Goal: Task Accomplishment & Management: Use online tool/utility

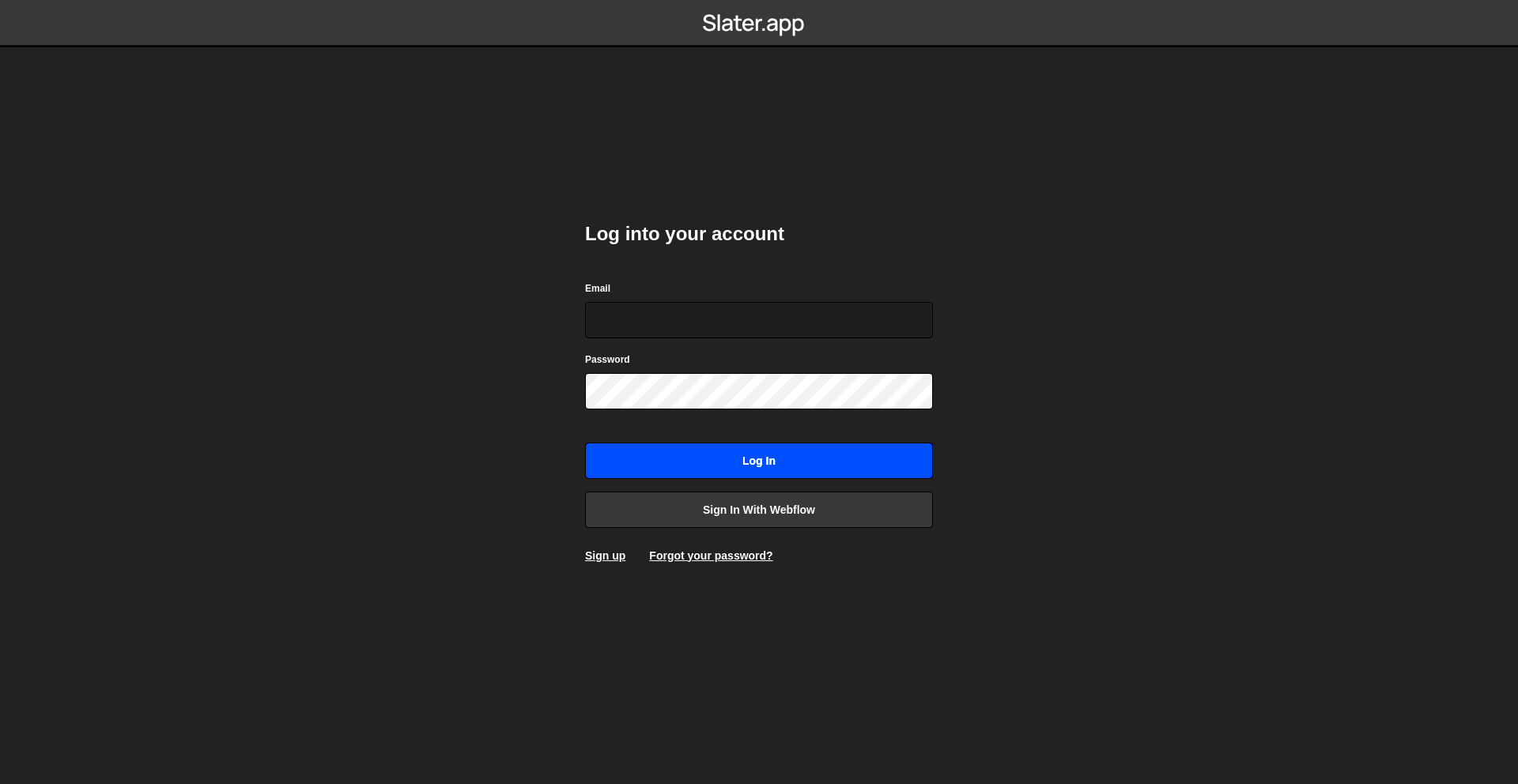
type input "rory@perspective.design"
click at [758, 455] on input "Log in" at bounding box center [759, 460] width 347 height 37
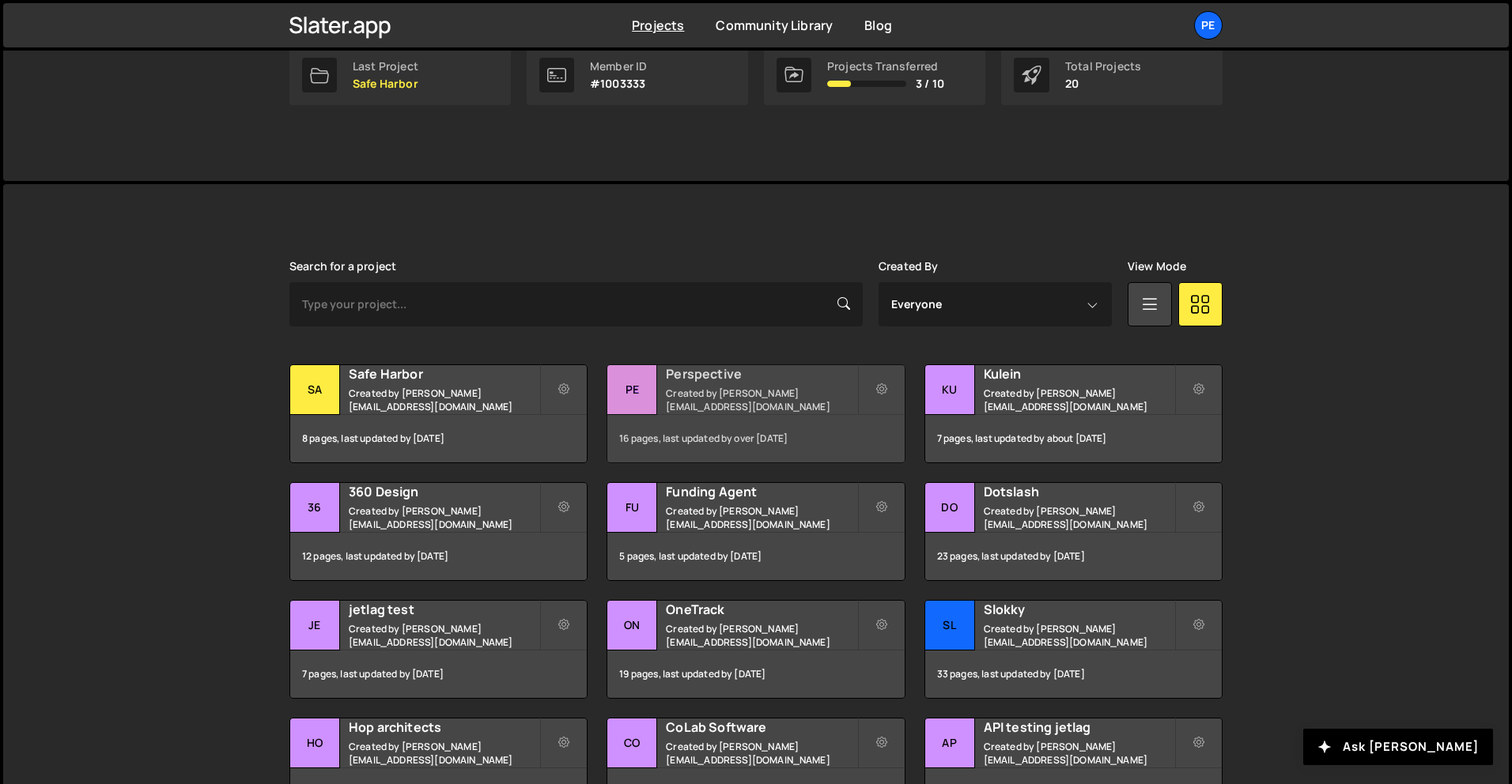
scroll to position [191, 0]
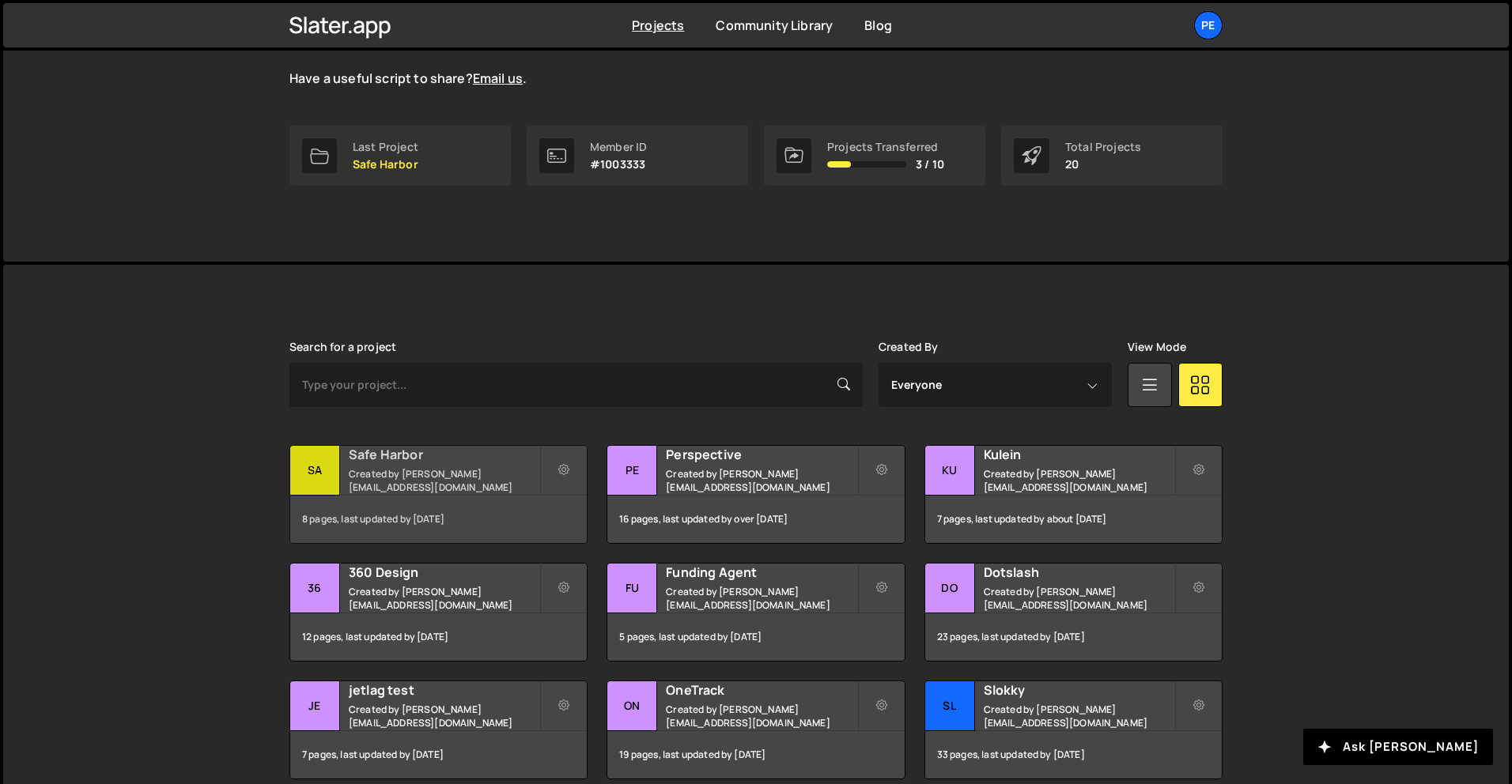
click at [450, 475] on small "Created by rory@perspective.design" at bounding box center [444, 481] width 190 height 27
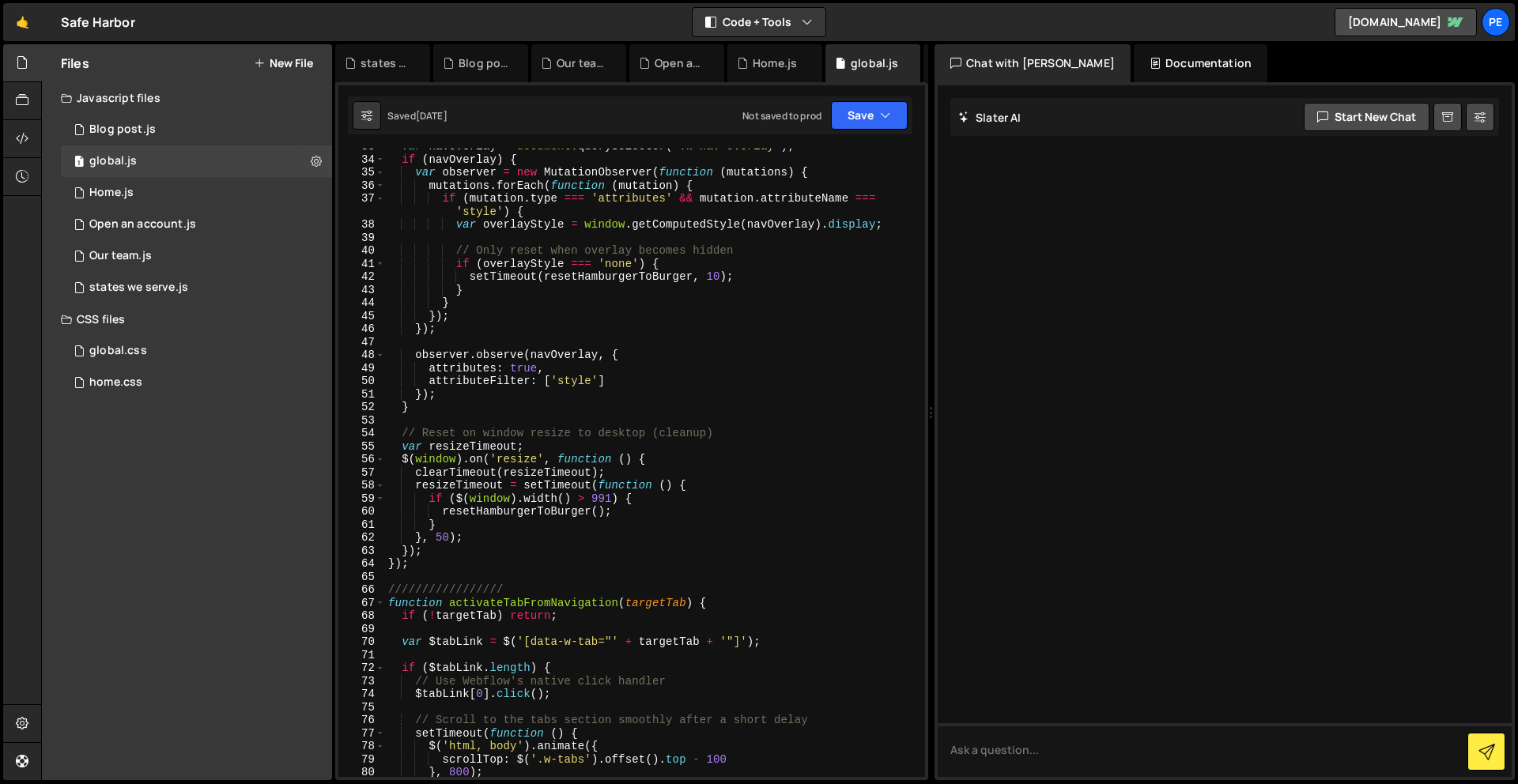
scroll to position [621, 0]
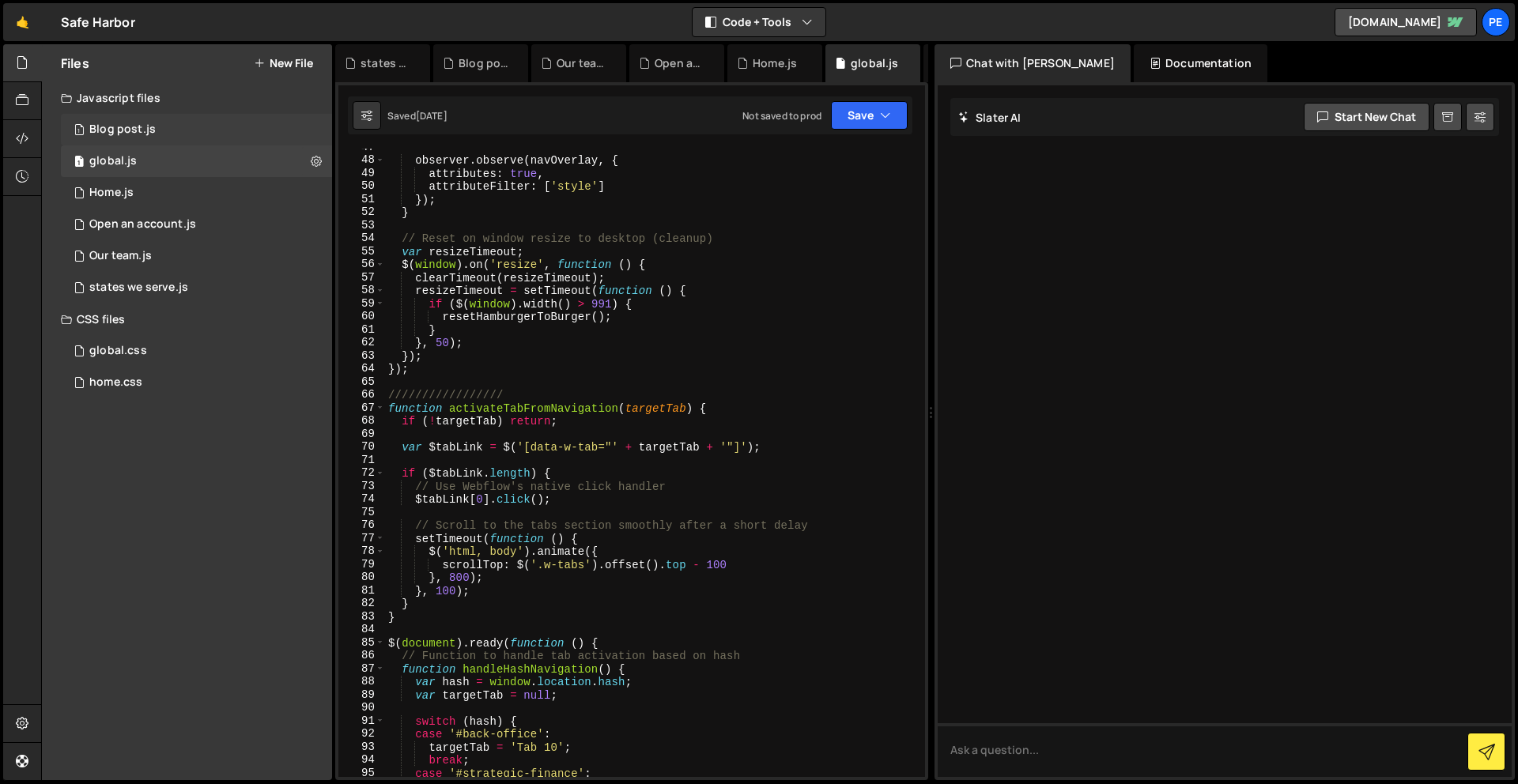
click at [143, 136] on div "Blog post.js" at bounding box center [122, 129] width 66 height 14
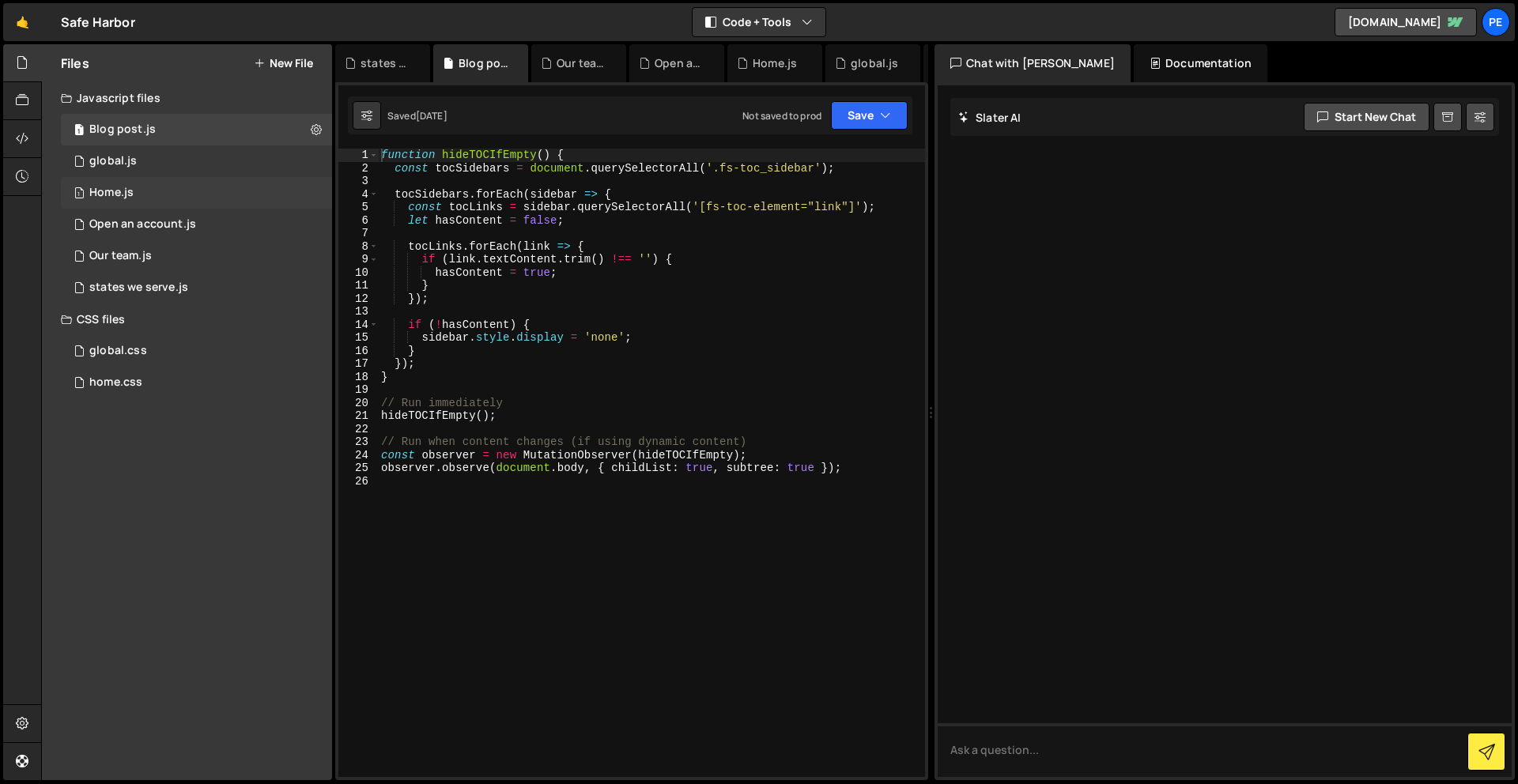
click at [121, 200] on div "1 Home.js 0" at bounding box center [196, 192] width 271 height 31
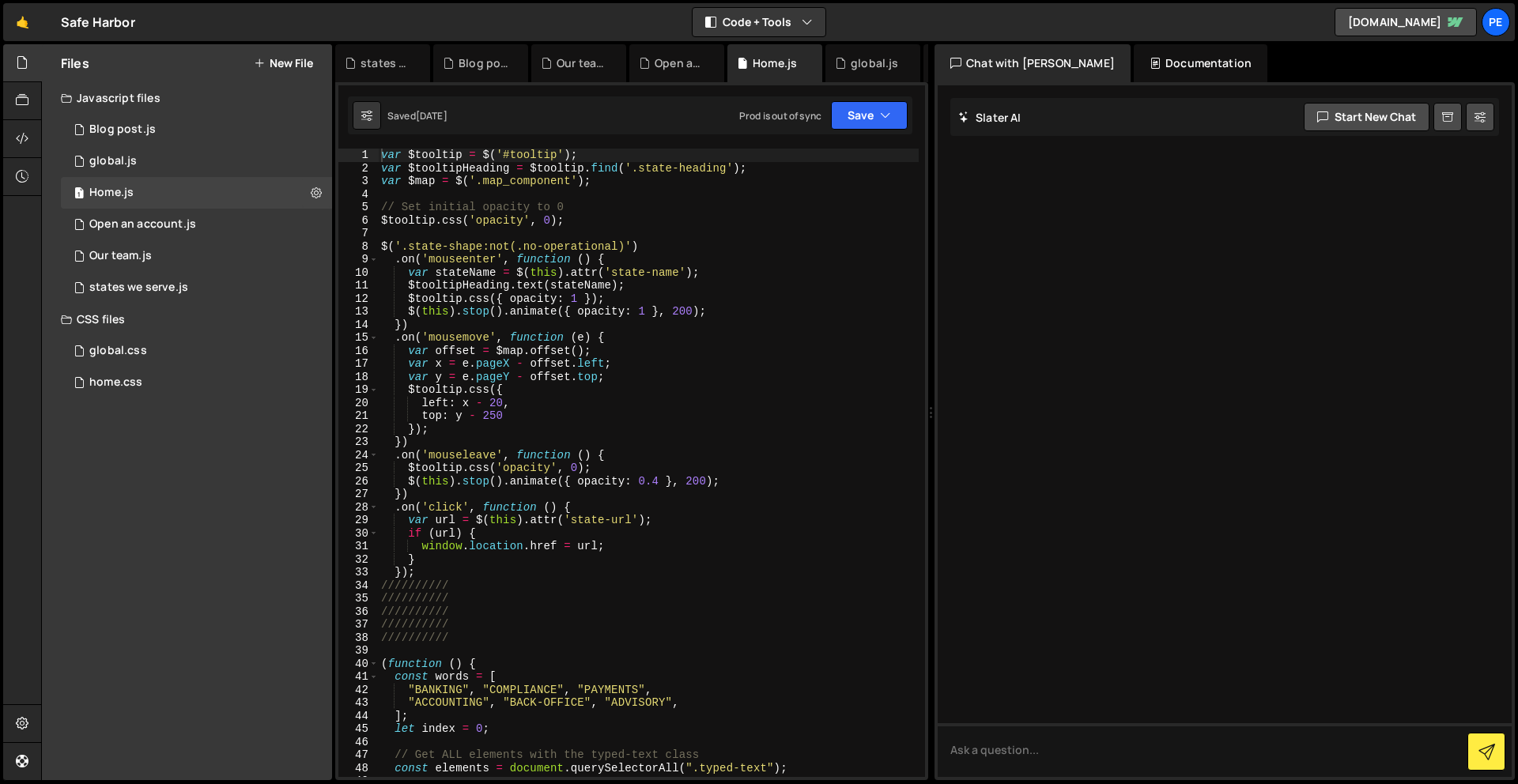
scroll to position [0, 0]
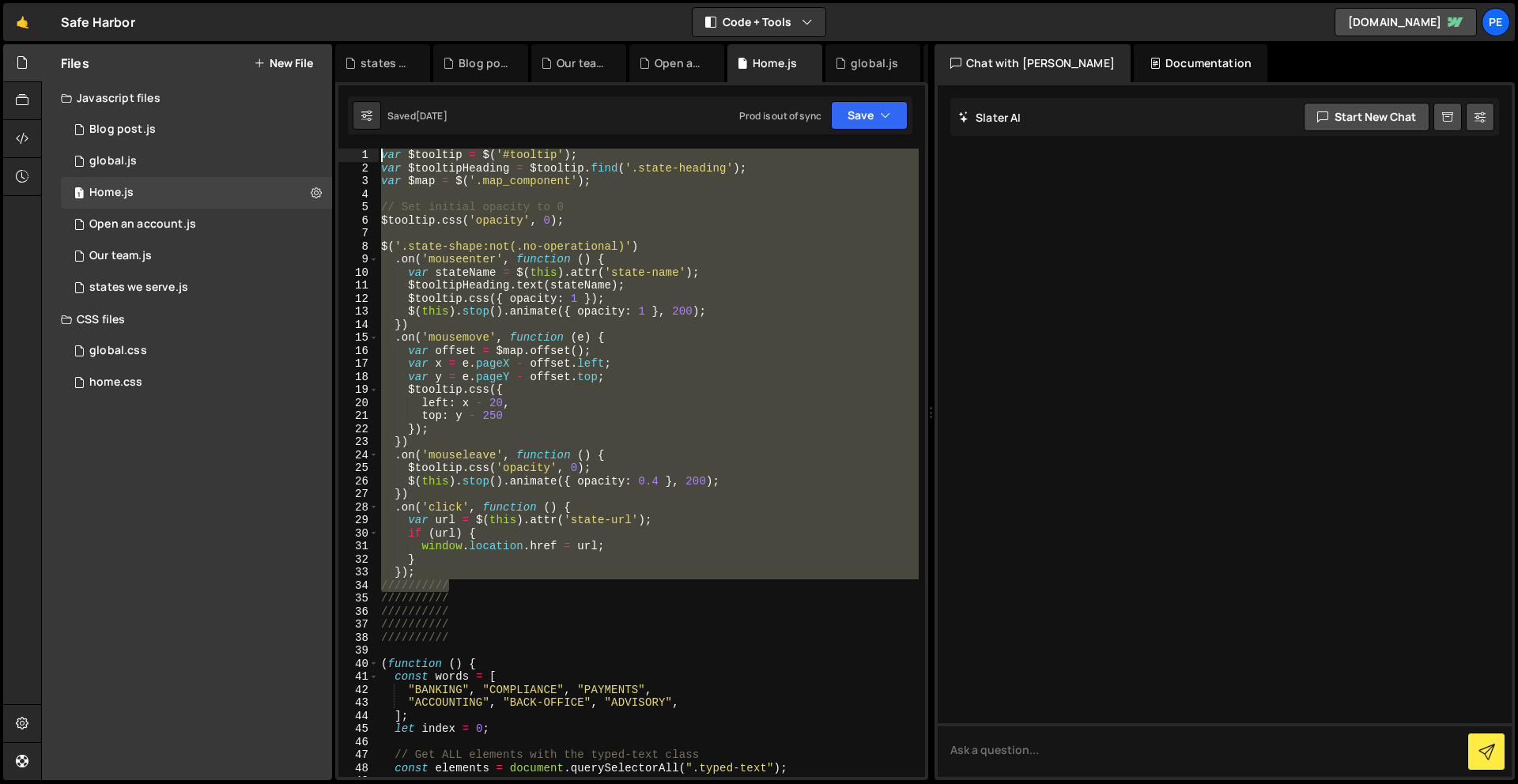
drag, startPoint x: 472, startPoint y: 581, endPoint x: 343, endPoint y: -37, distance: 631.3
click at [343, 0] on html "Projects [GEOGRAPHIC_DATA] Blog Pe Your current team is Perspective 1 Projects …" at bounding box center [759, 392] width 1518 height 784
click at [468, 566] on div "var $tooltip = $ ( '#tooltip' ) ; var $tooltipHeading = $tooltip . find ( '.sta…" at bounding box center [648, 463] width 541 height 629
drag, startPoint x: 468, startPoint y: 566, endPoint x: 330, endPoint y: 107, distance: 479.3
click at [330, 107] on div "Files New File Javascript files 1 Blog post.js 0 1 global.js 0 1 Home.js 0 2 1 1" at bounding box center [779, 412] width 1476 height 736
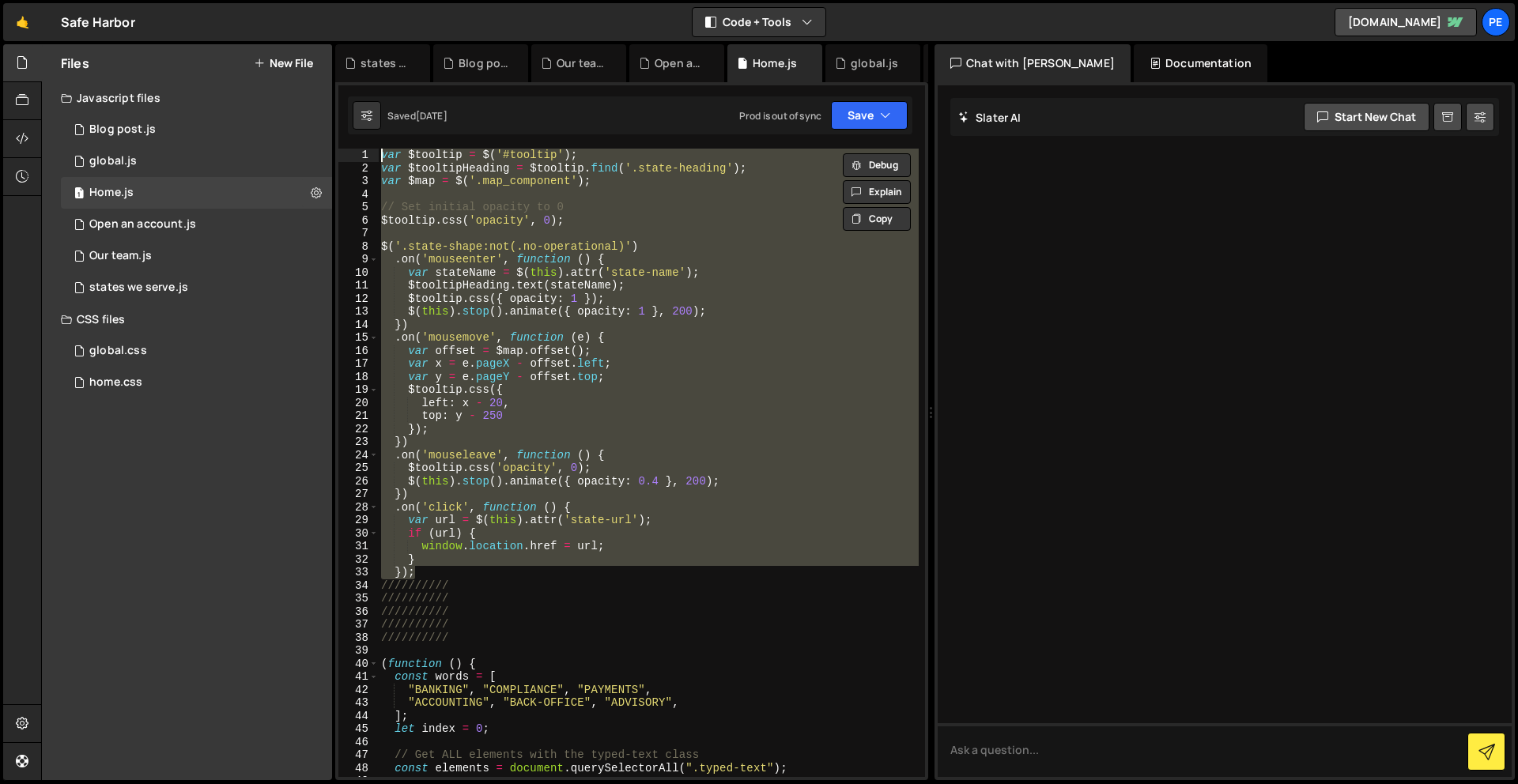
paste textarea "}"
type textarea "});"
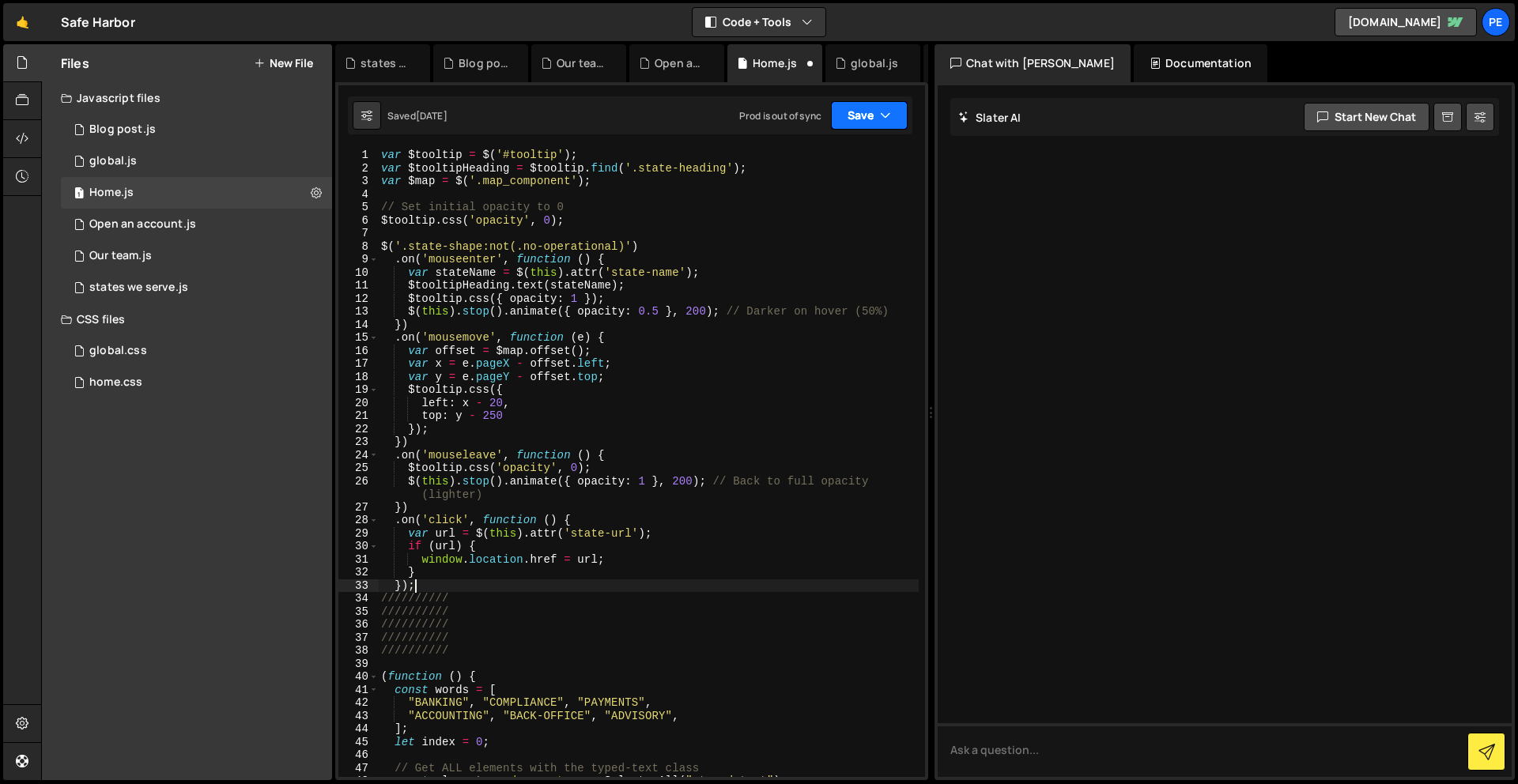
click at [859, 116] on button "Save" at bounding box center [869, 116] width 76 height 29
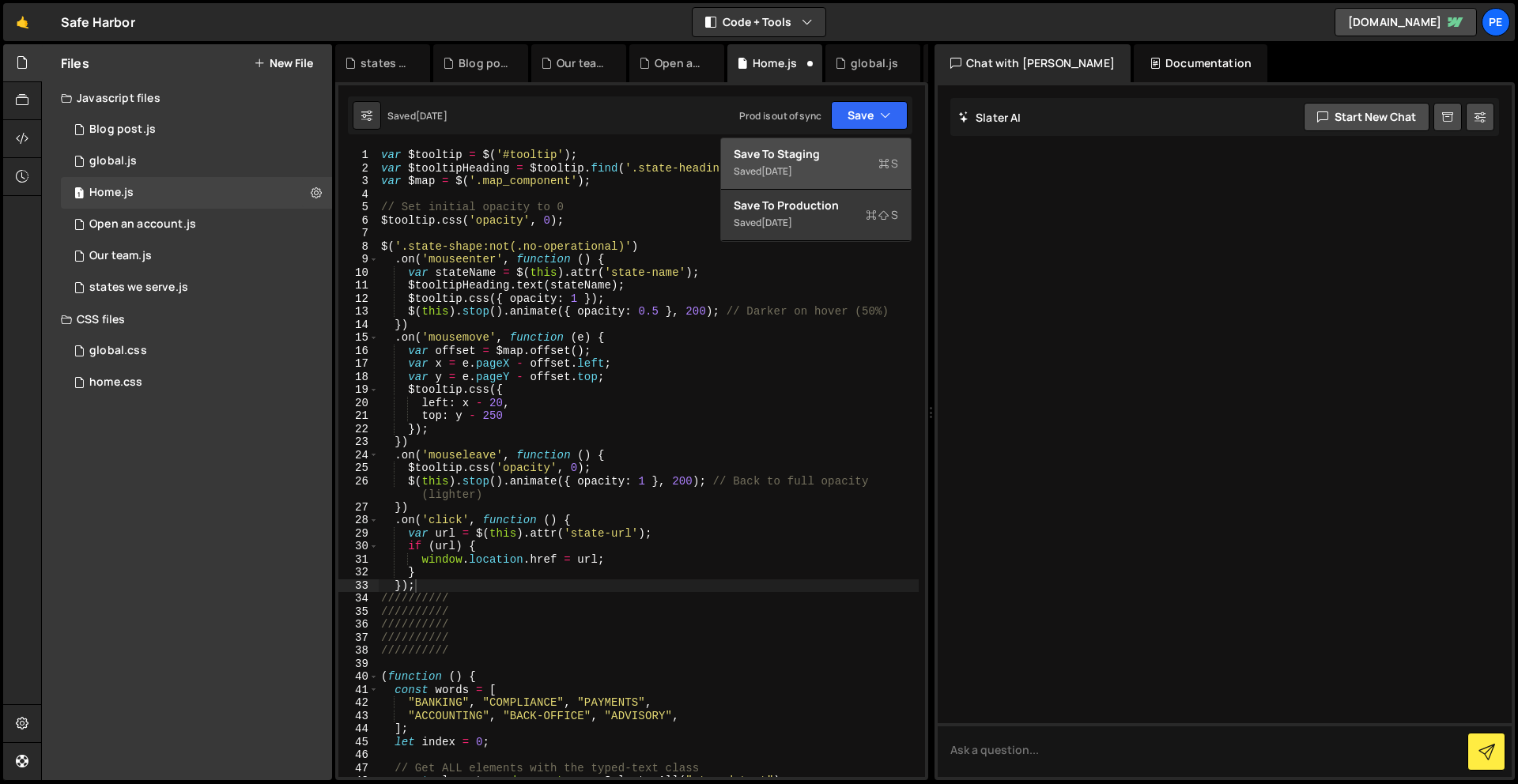
click at [829, 153] on div "Save to Staging S" at bounding box center [816, 154] width 165 height 16
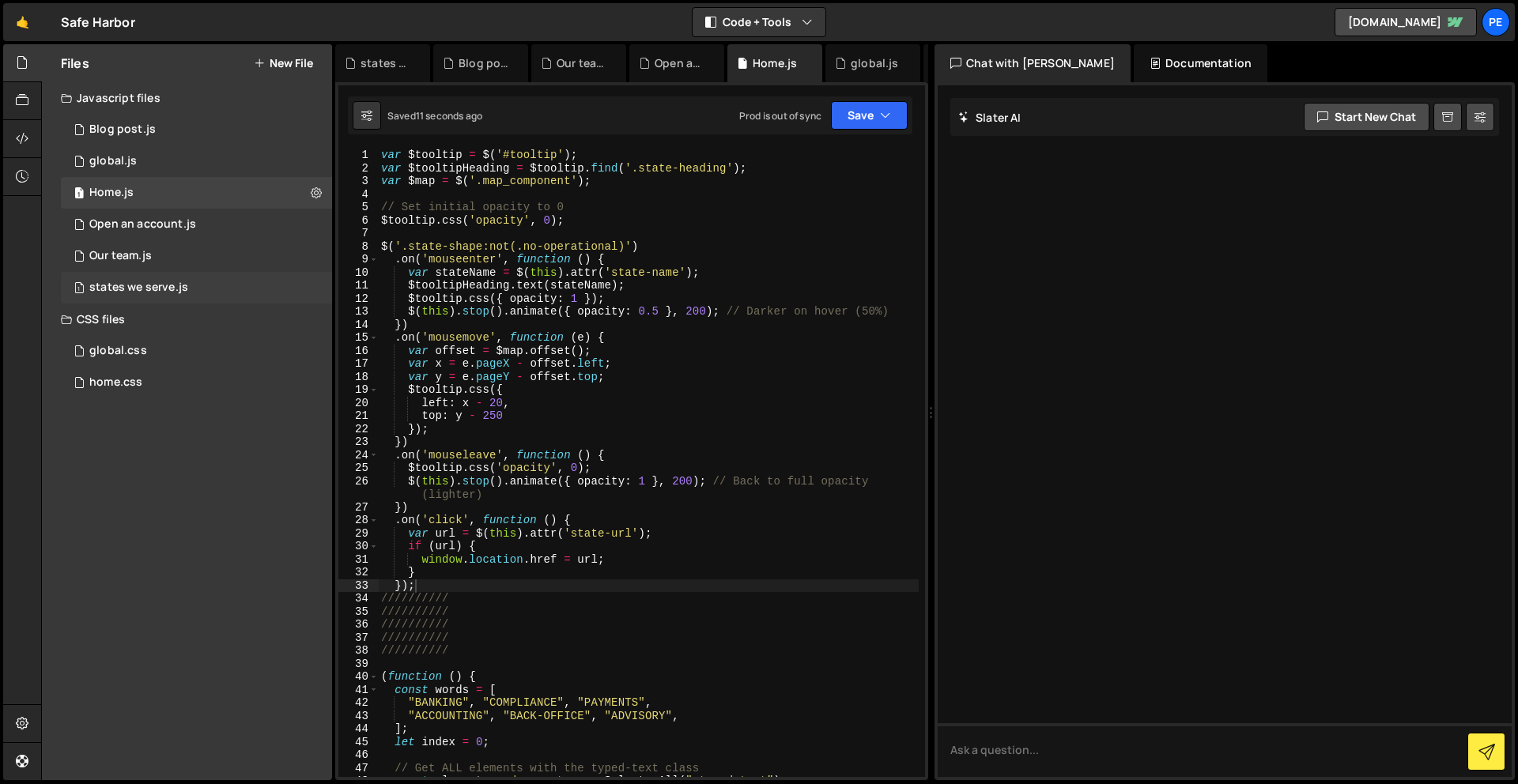
click at [155, 290] on div "states we serve.js" at bounding box center [138, 287] width 99 height 14
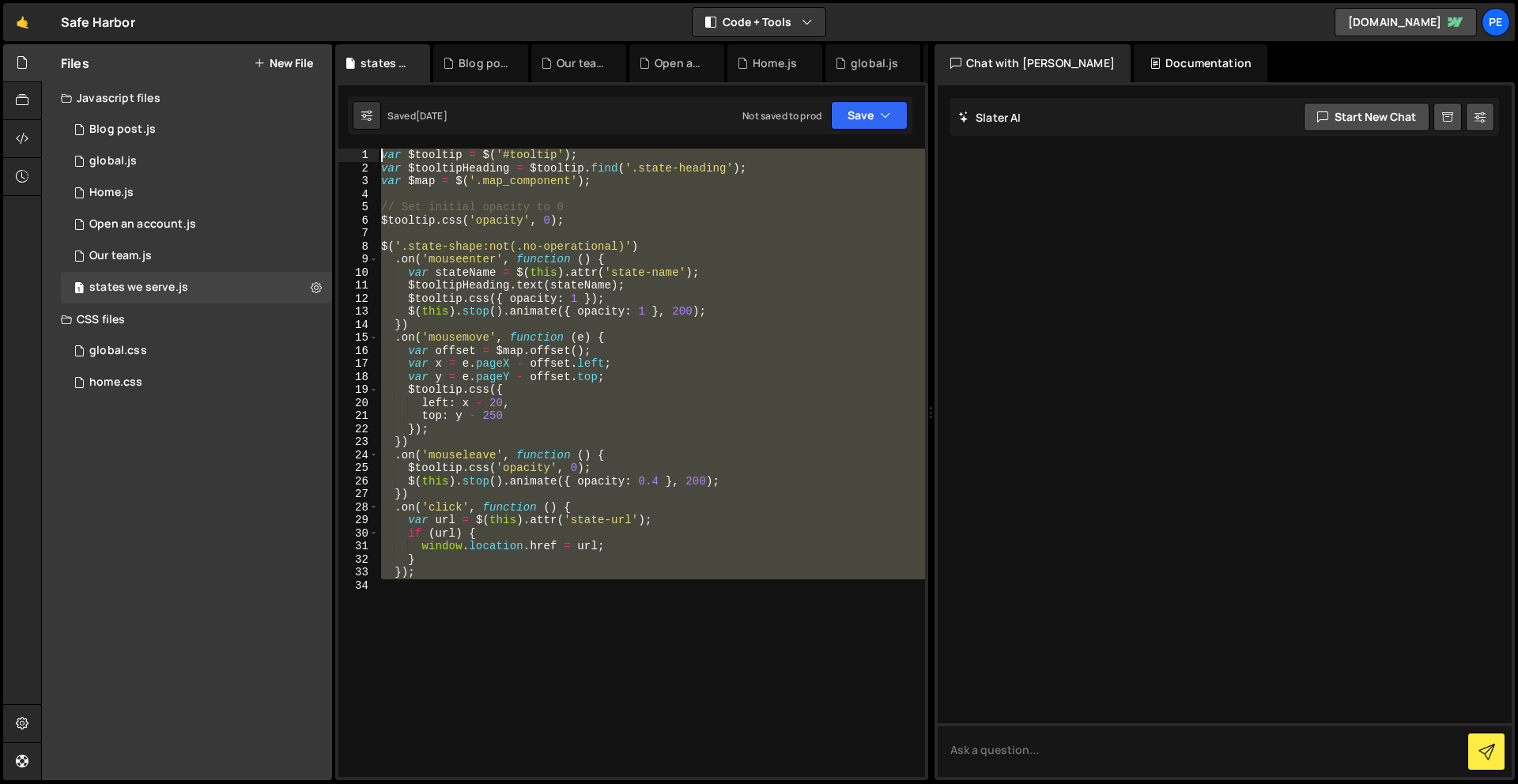
drag, startPoint x: 467, startPoint y: 608, endPoint x: 303, endPoint y: -49, distance: 677.2
click at [303, 0] on html "Projects [GEOGRAPHIC_DATA] Blog Pe Your current team is Perspective 1 Projects …" at bounding box center [759, 392] width 1518 height 784
paste textarea "}"
type textarea "});"
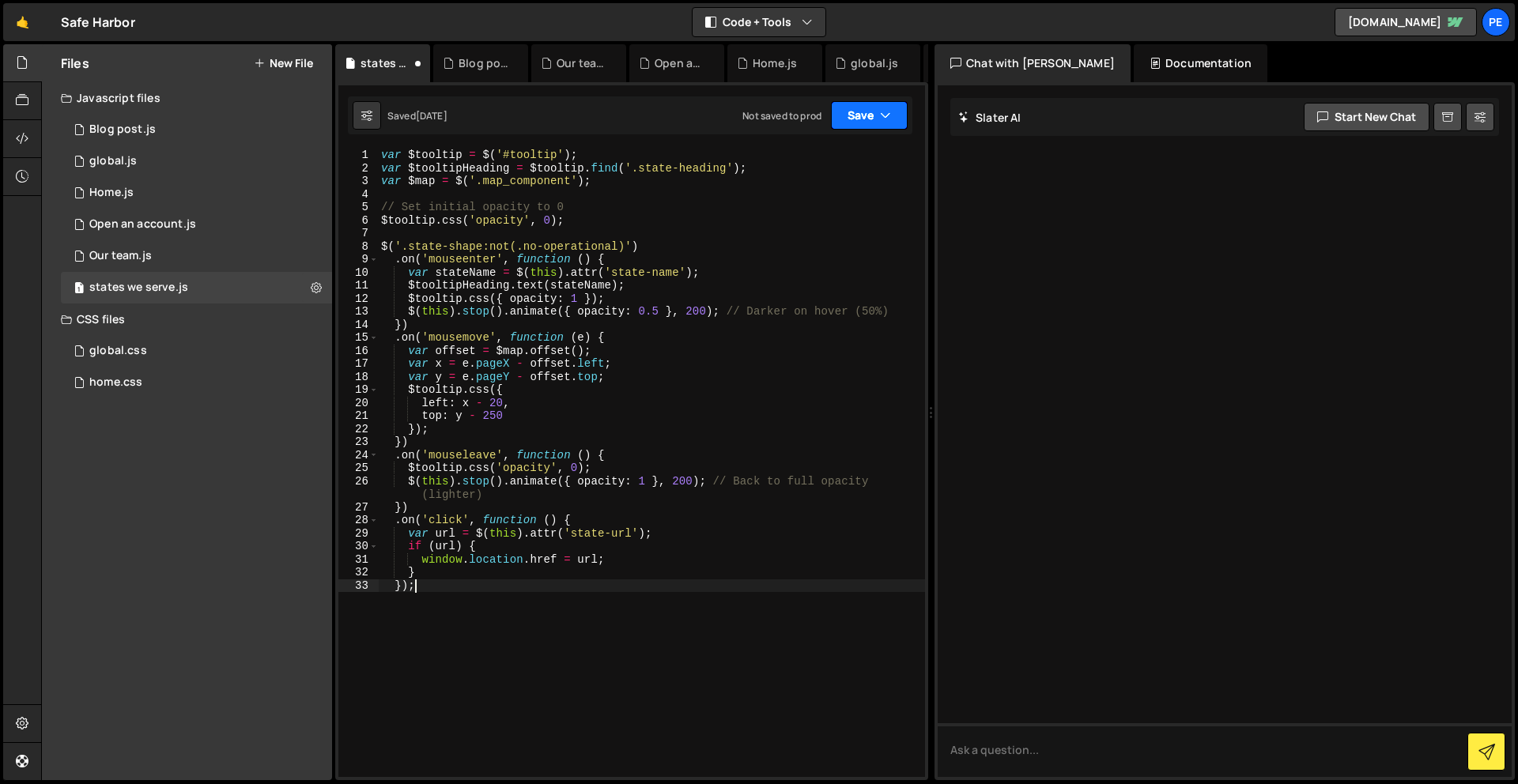
click at [873, 112] on button "Save" at bounding box center [869, 116] width 76 height 29
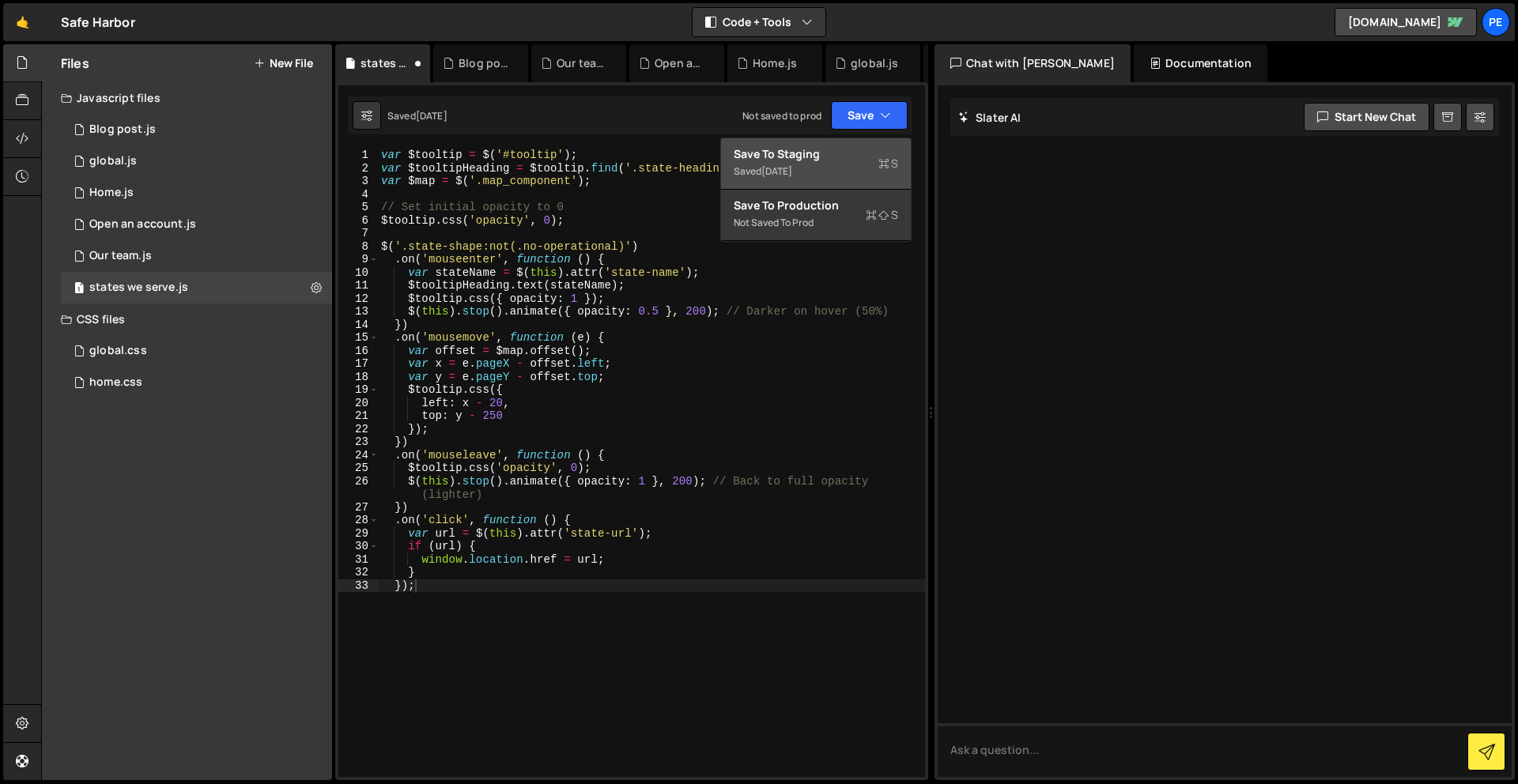
click at [855, 154] on div "Save to Staging S" at bounding box center [816, 154] width 165 height 16
